Goal: Task Accomplishment & Management: Complete application form

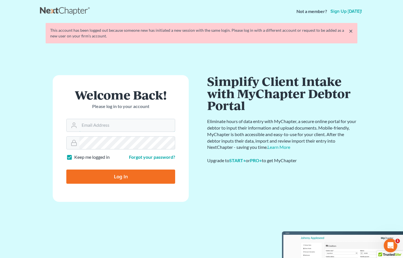
type input "[PERSON_NAME][EMAIL_ADDRESS][DOMAIN_NAME]"
click at [126, 175] on input "Log In" at bounding box center [120, 177] width 109 height 14
type input "Thinking..."
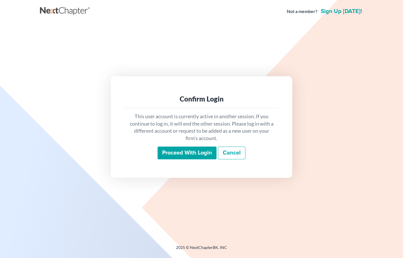
click at [191, 154] on input "Proceed with login" at bounding box center [187, 153] width 59 height 13
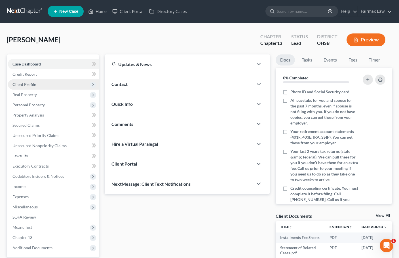
click at [30, 84] on span "Client Profile" at bounding box center [24, 84] width 24 height 5
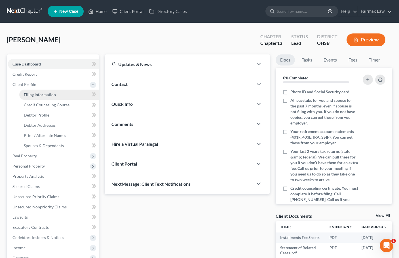
click at [43, 95] on span "Filing Information" at bounding box center [40, 94] width 32 height 5
select select "1"
select select "0"
select select "3"
select select "0"
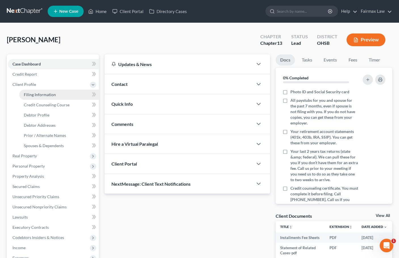
select select "36"
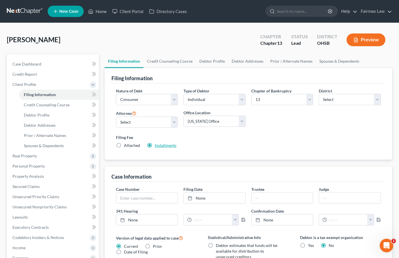
click at [162, 144] on link "Installments" at bounding box center [166, 145] width 22 height 5
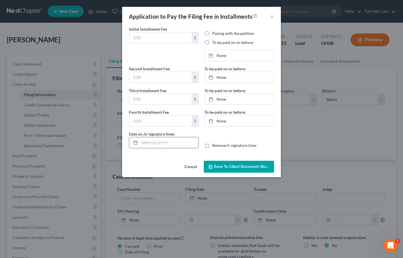
type input "100.00"
radio input "true"
type input "100.00"
type input "113.00"
type input "10/01/2025"
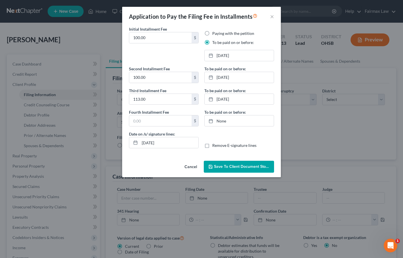
click at [190, 168] on button "Cancel" at bounding box center [191, 166] width 22 height 11
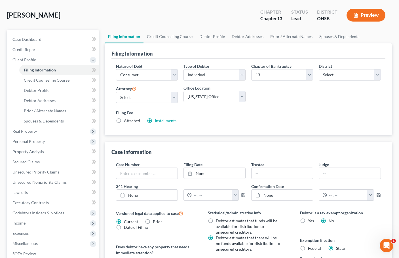
scroll to position [139, 0]
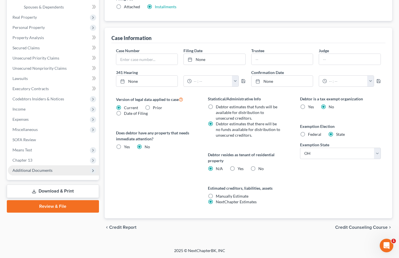
click at [43, 169] on span "Additional Documents" at bounding box center [32, 170] width 40 height 5
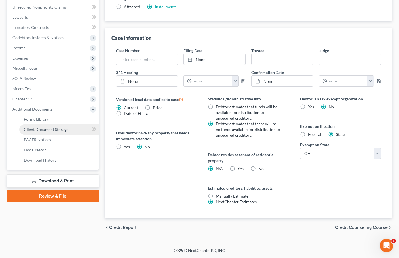
click at [54, 129] on span "Client Document Storage" at bounding box center [46, 129] width 45 height 5
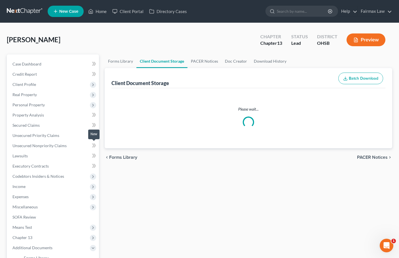
select select "7"
select select "37"
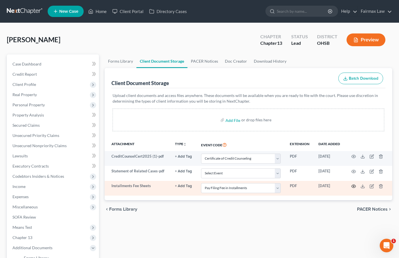
click at [353, 186] on circle "button" at bounding box center [353, 186] width 1 height 1
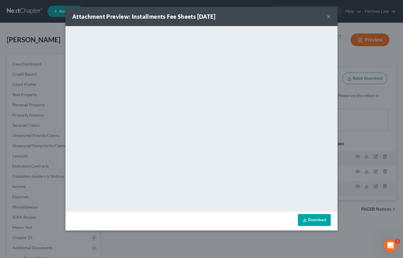
click at [327, 15] on button "×" at bounding box center [329, 16] width 4 height 7
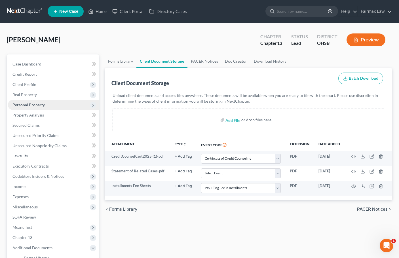
click at [35, 104] on span "Personal Property" at bounding box center [28, 104] width 32 height 5
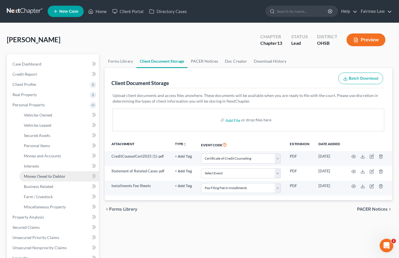
click at [51, 177] on span "Money Owed to Debtor" at bounding box center [45, 176] width 42 height 5
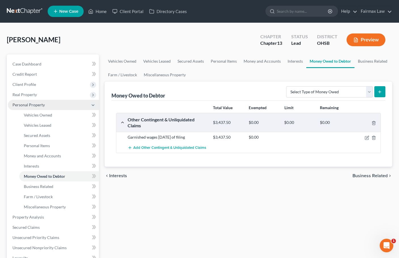
click at [35, 109] on span "Personal Property" at bounding box center [53, 105] width 91 height 10
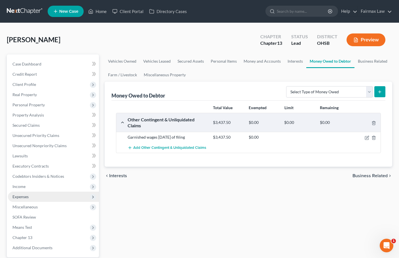
click at [27, 197] on span "Expenses" at bounding box center [20, 196] width 16 height 5
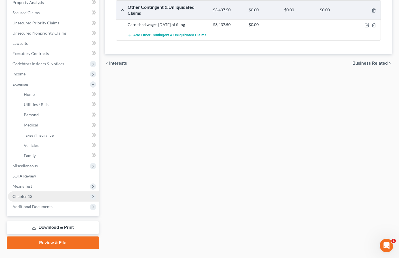
scroll to position [113, 0]
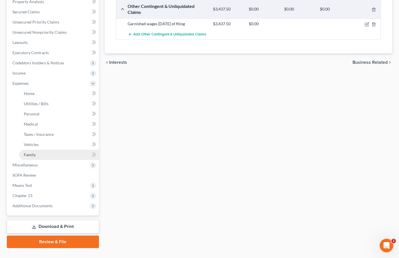
click at [39, 155] on link "Family" at bounding box center [59, 155] width 80 height 10
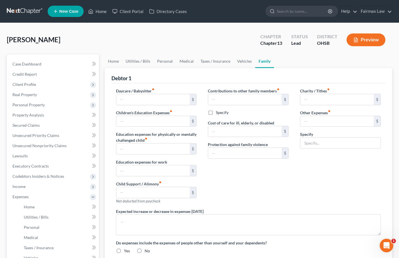
type input "0.00"
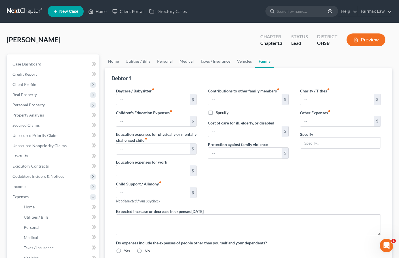
type input "0.00"
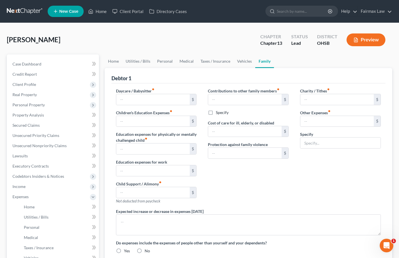
radio input "true"
